Goal: Navigation & Orientation: Find specific page/section

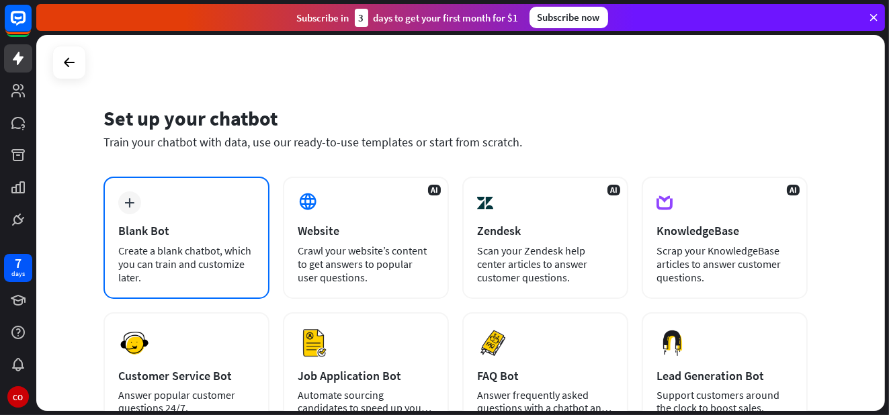
click at [167, 228] on div "Blank Bot" at bounding box center [186, 230] width 136 height 15
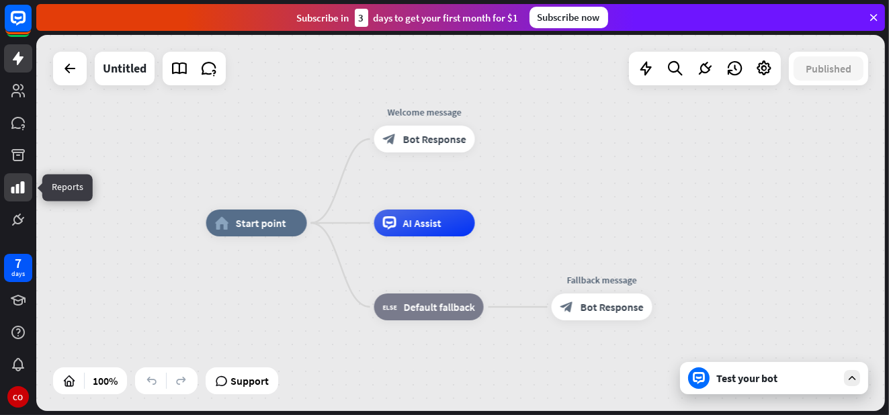
click at [20, 189] on icon at bounding box center [17, 187] width 13 height 12
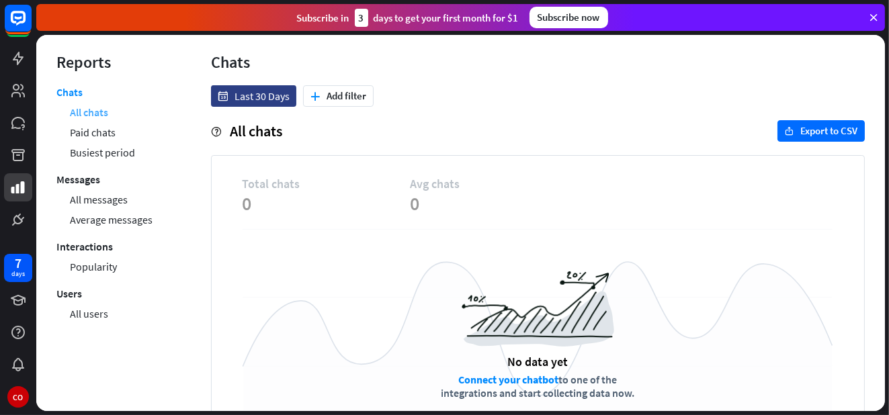
click at [96, 116] on link "All chats" at bounding box center [89, 112] width 38 height 20
click at [873, 17] on icon at bounding box center [873, 17] width 12 height 12
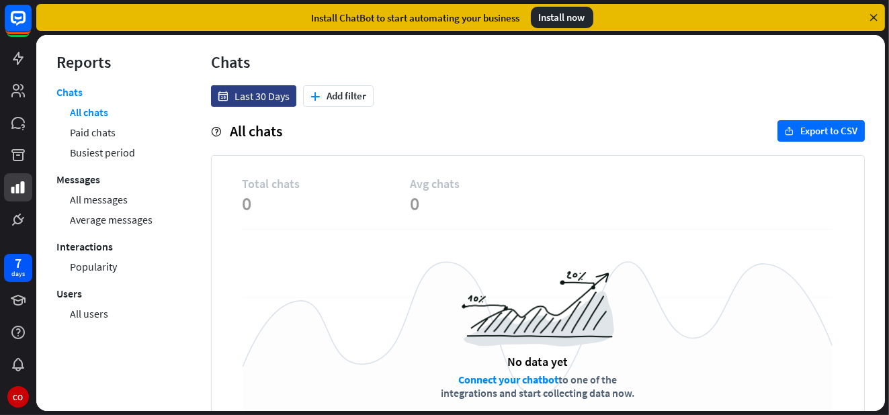
click at [873, 13] on icon at bounding box center [873, 17] width 12 height 12
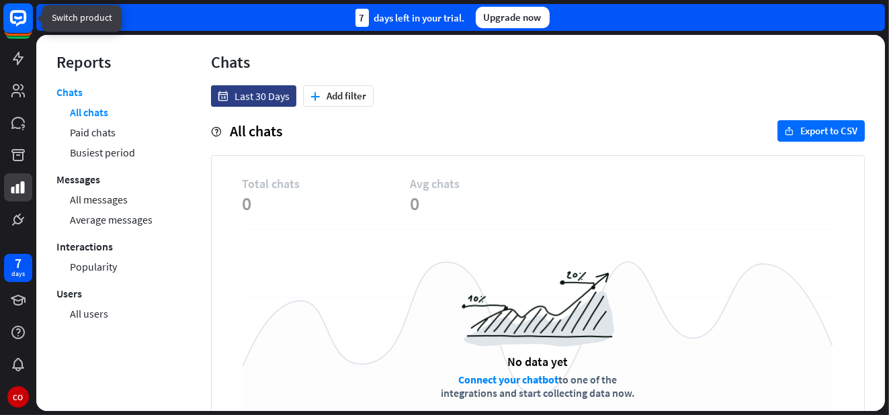
click at [15, 24] on rect at bounding box center [18, 18] width 30 height 30
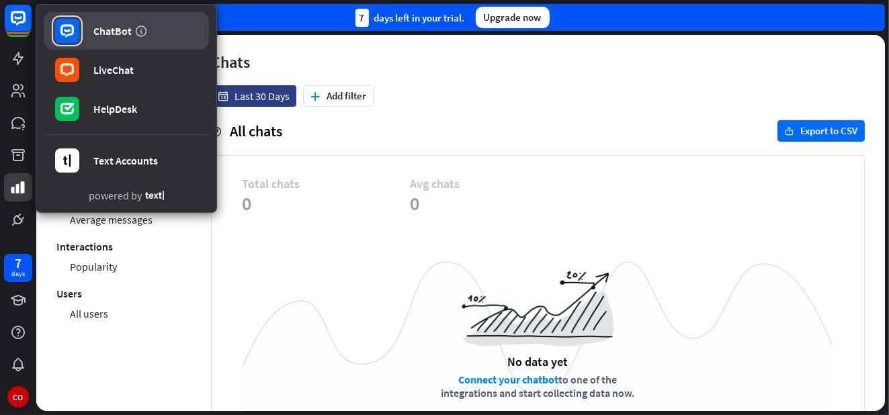
click at [114, 26] on div "ChatBot" at bounding box center [112, 30] width 38 height 13
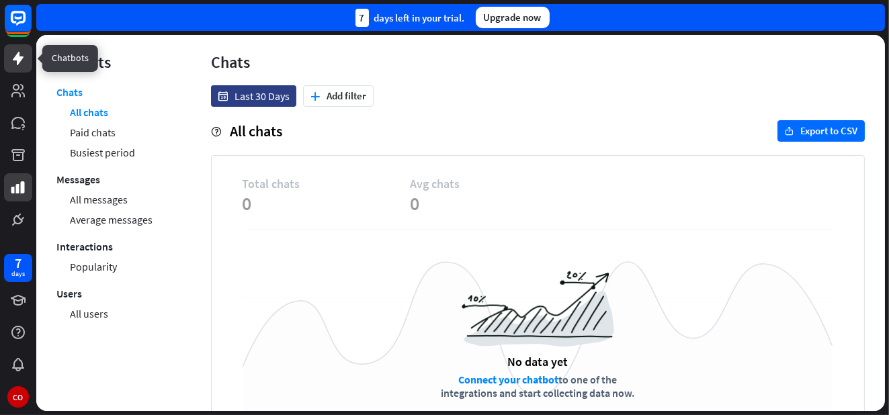
click at [14, 61] on icon at bounding box center [18, 58] width 16 height 16
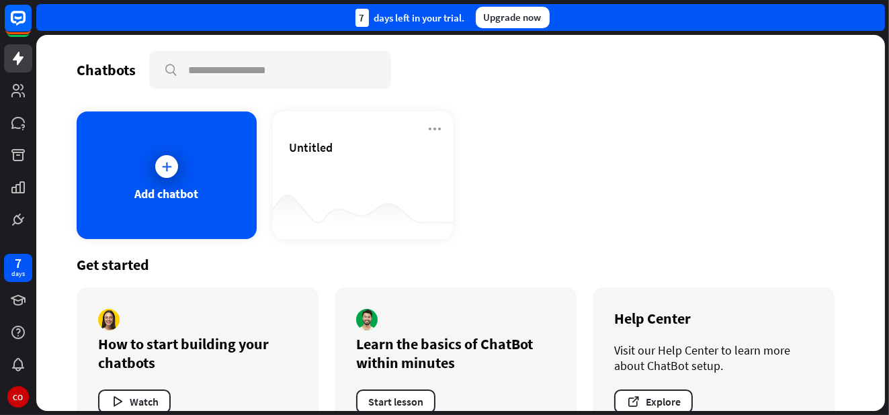
scroll to position [39, 0]
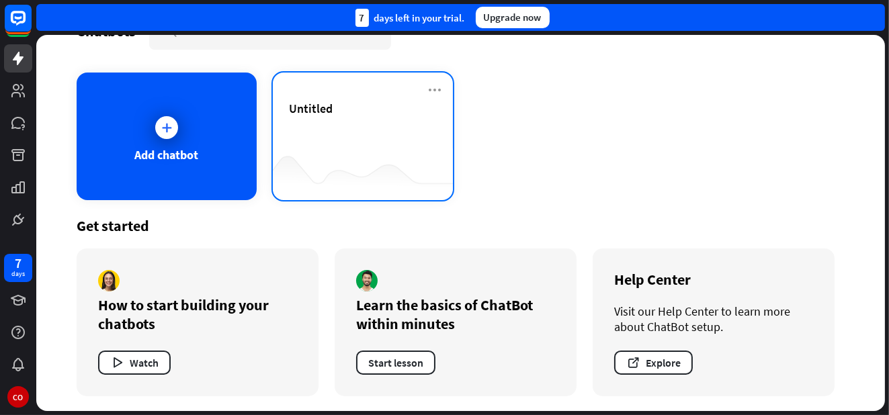
click at [318, 106] on span "Untitled" at bounding box center [311, 108] width 44 height 15
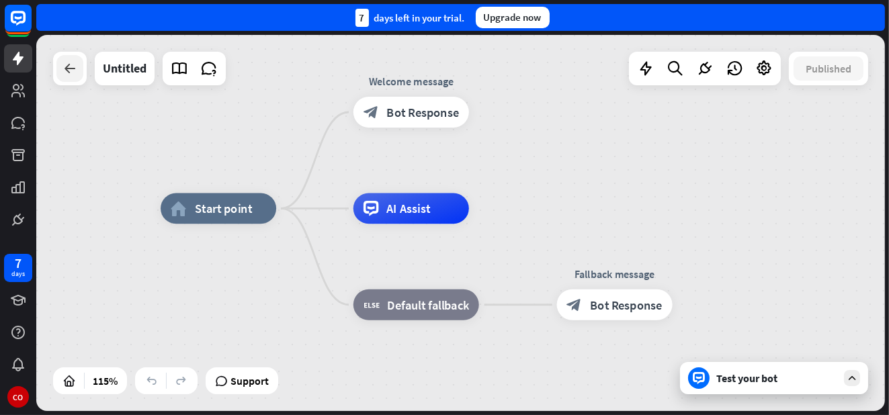
click at [72, 73] on icon at bounding box center [70, 68] width 16 height 16
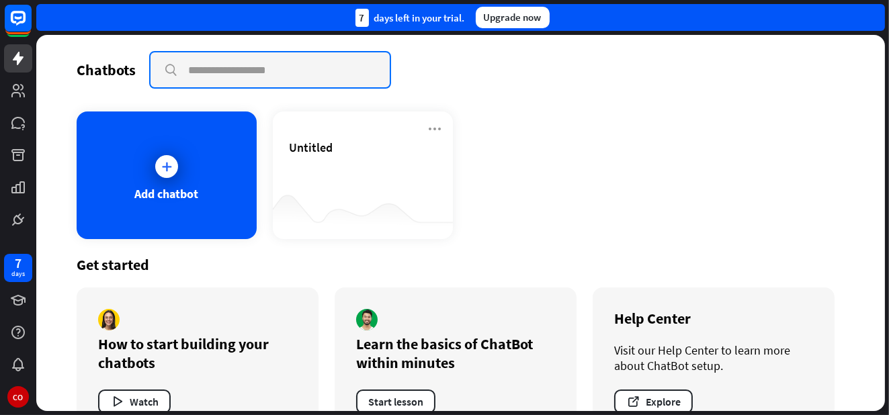
click at [194, 64] on input "text" at bounding box center [269, 69] width 239 height 35
type input "**********"
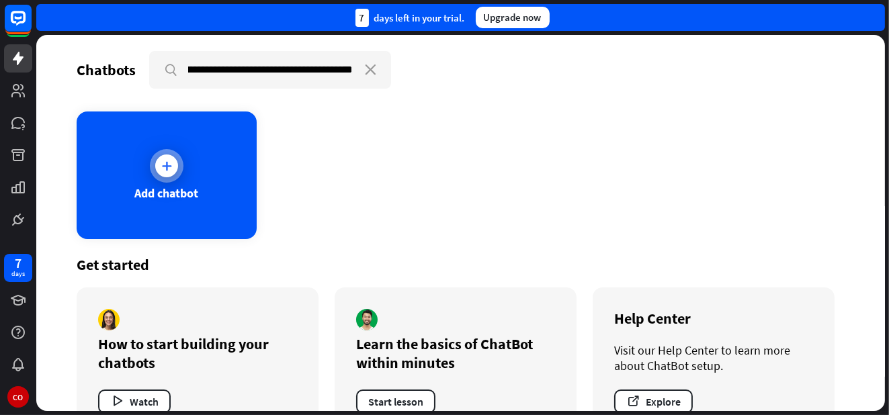
scroll to position [0, 0]
click at [169, 171] on icon at bounding box center [166, 165] width 13 height 13
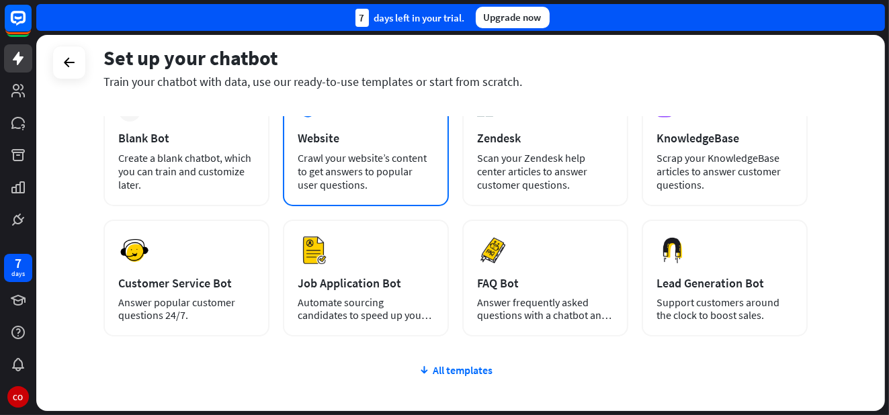
scroll to position [163, 0]
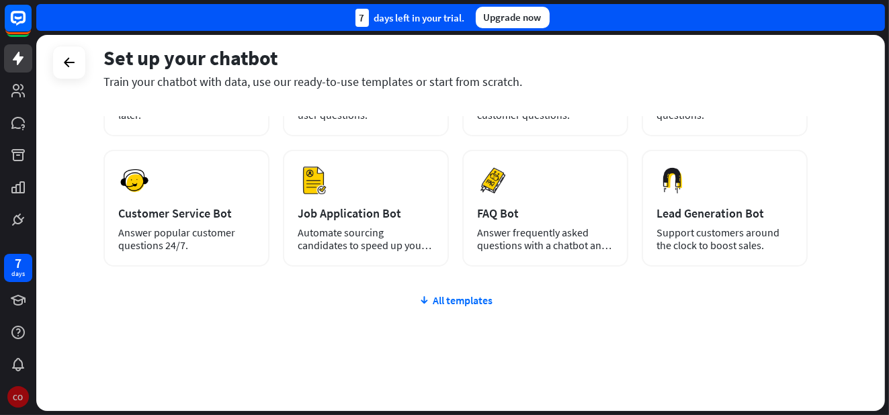
click at [15, 392] on div "CO" at bounding box center [17, 396] width 21 height 21
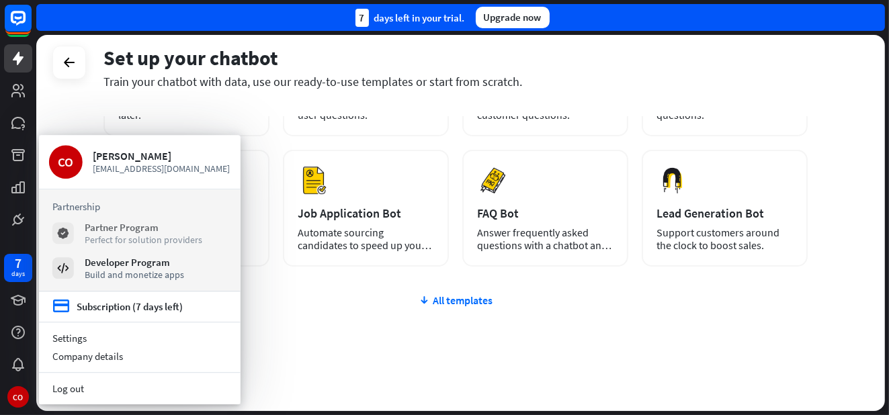
click at [105, 228] on div "Partner Program" at bounding box center [144, 227] width 118 height 13
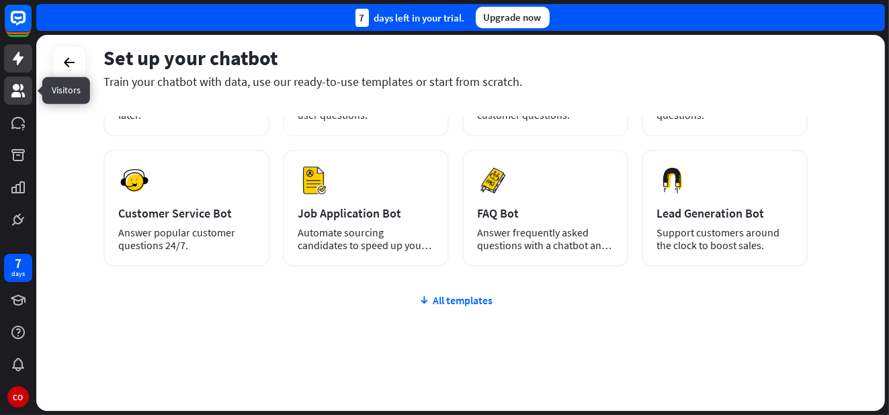
click at [20, 93] on icon at bounding box center [18, 91] width 16 height 16
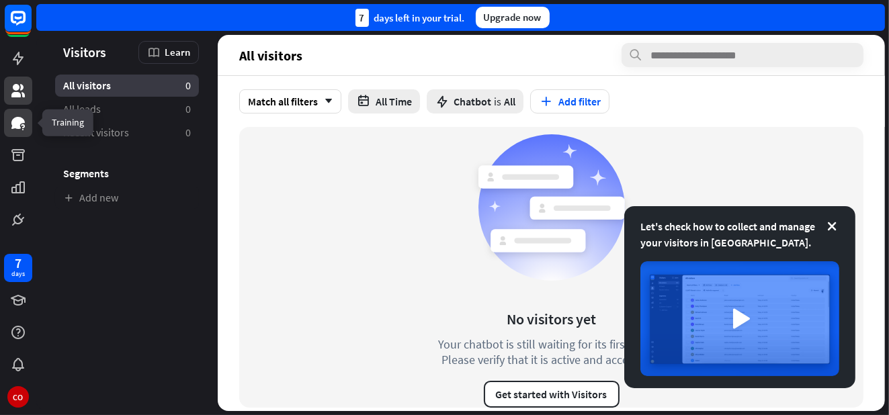
click at [17, 126] on icon at bounding box center [17, 123] width 13 height 12
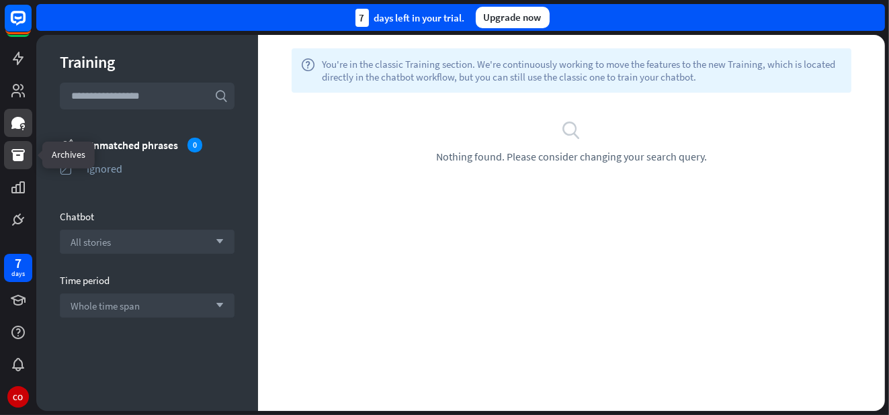
click at [17, 152] on icon at bounding box center [17, 155] width 13 height 12
